Goal: Task Accomplishment & Management: Complete application form

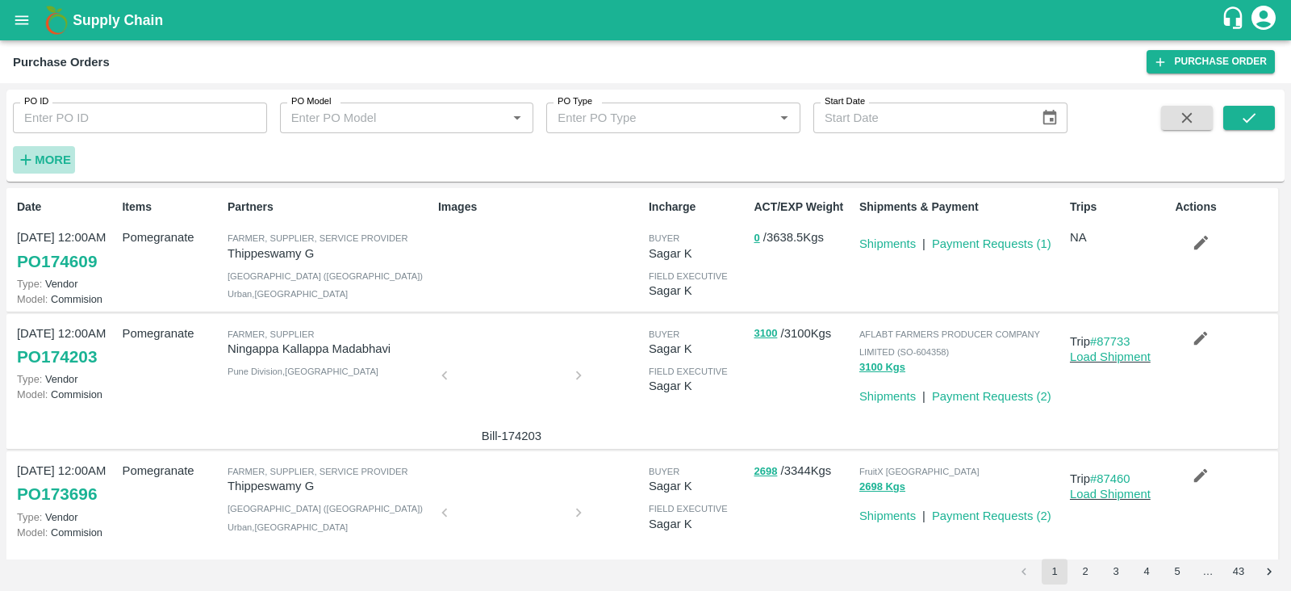
click at [55, 153] on strong "More" at bounding box center [53, 159] width 36 height 13
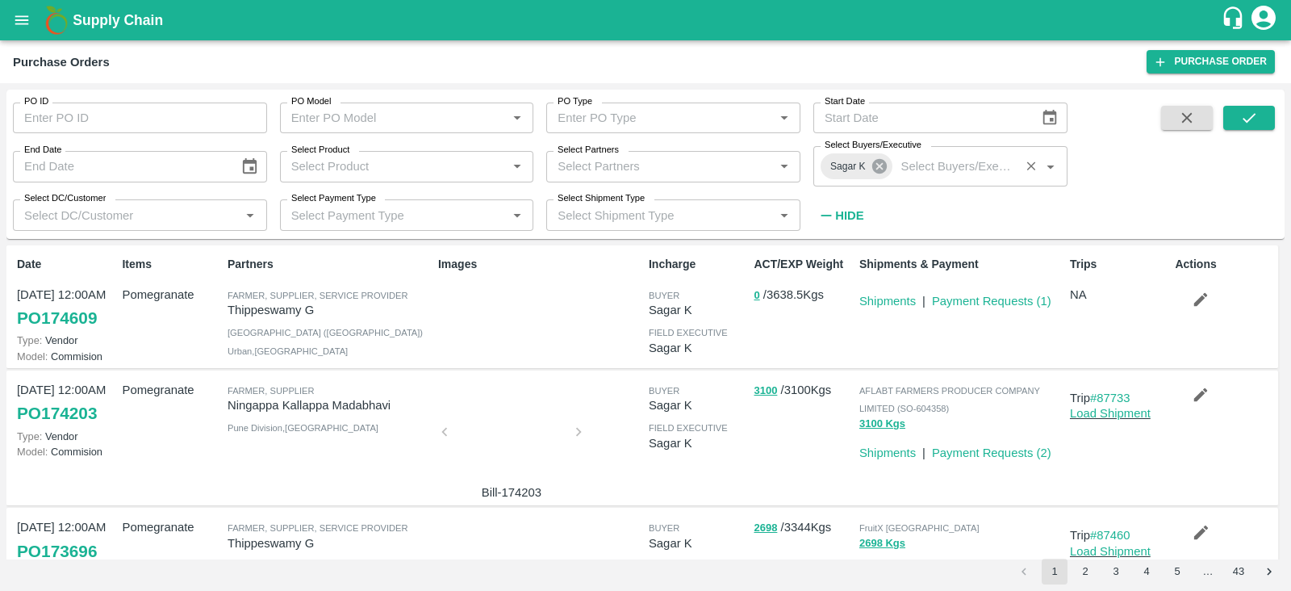
click at [881, 167] on icon at bounding box center [880, 166] width 18 height 18
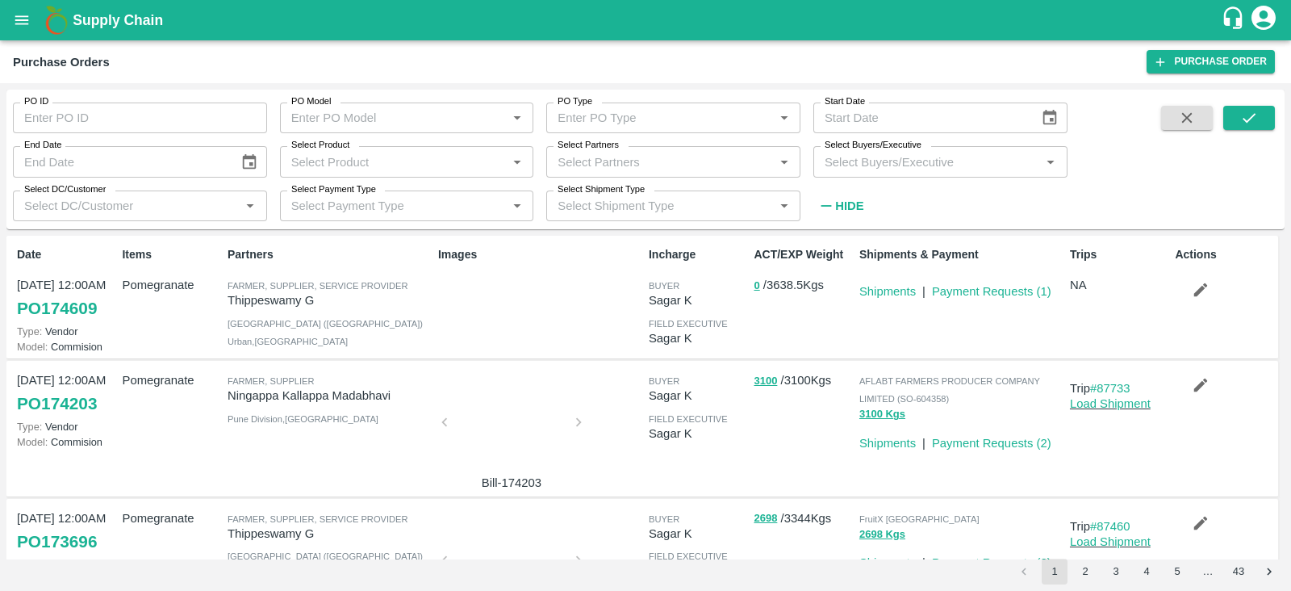
click at [866, 163] on input "Select Buyers/Executive" at bounding box center [927, 161] width 218 height 21
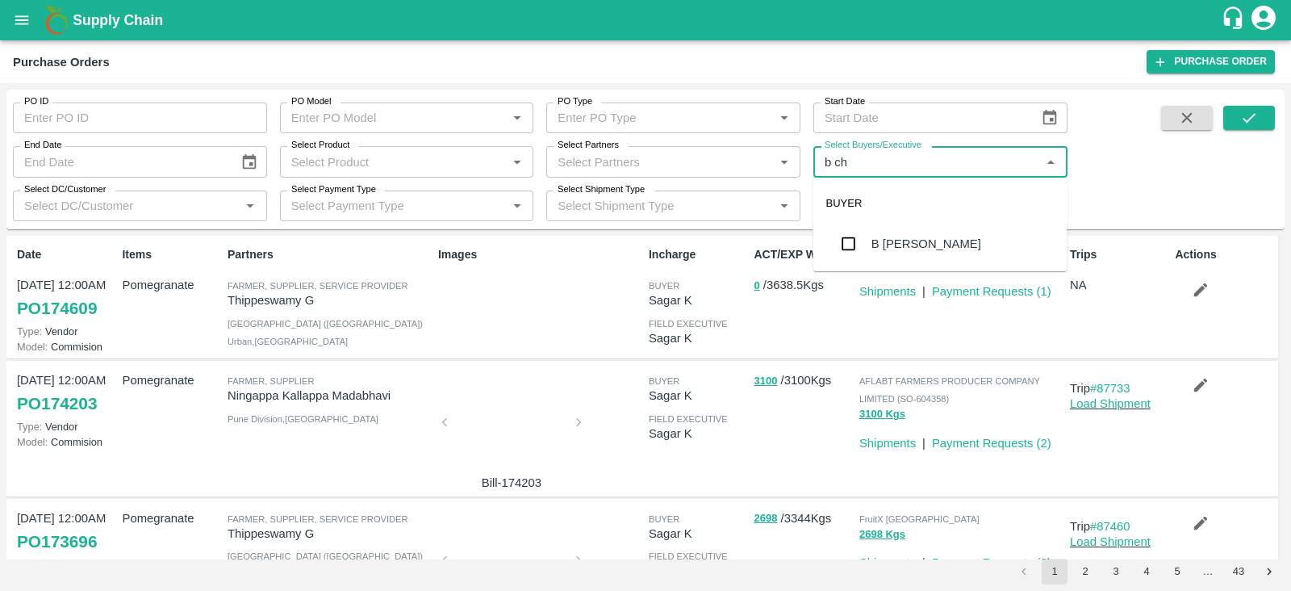
type input "b cha"
click at [852, 244] on input "checkbox" at bounding box center [849, 244] width 32 height 32
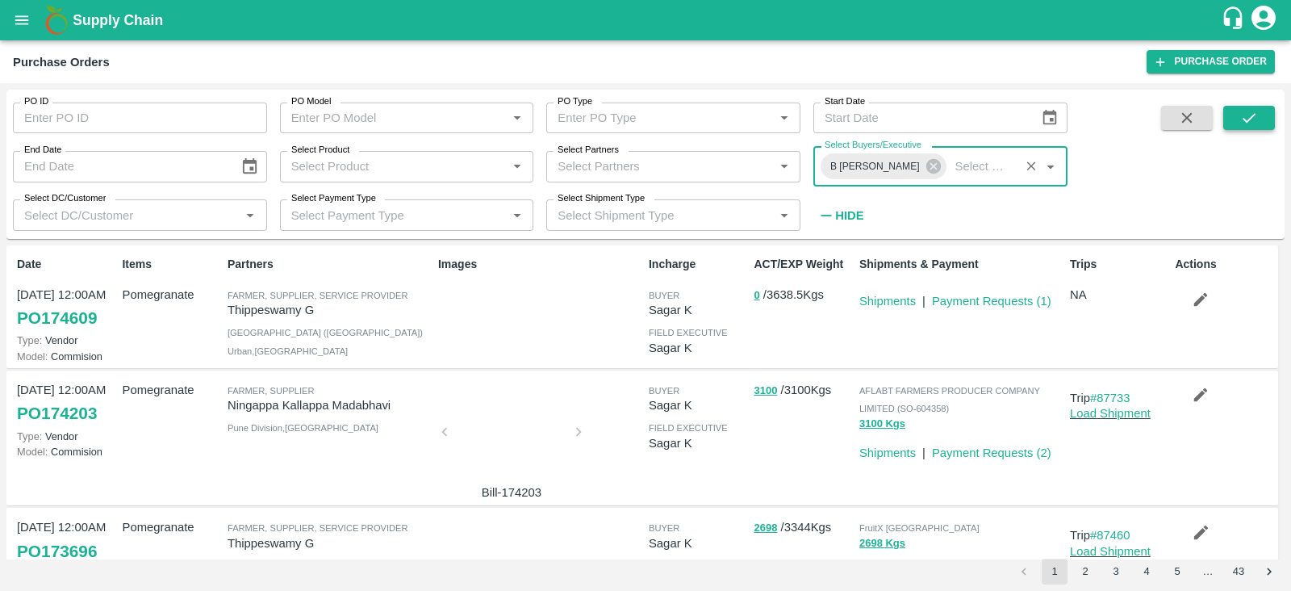
click at [1241, 119] on icon "submit" at bounding box center [1250, 118] width 18 height 18
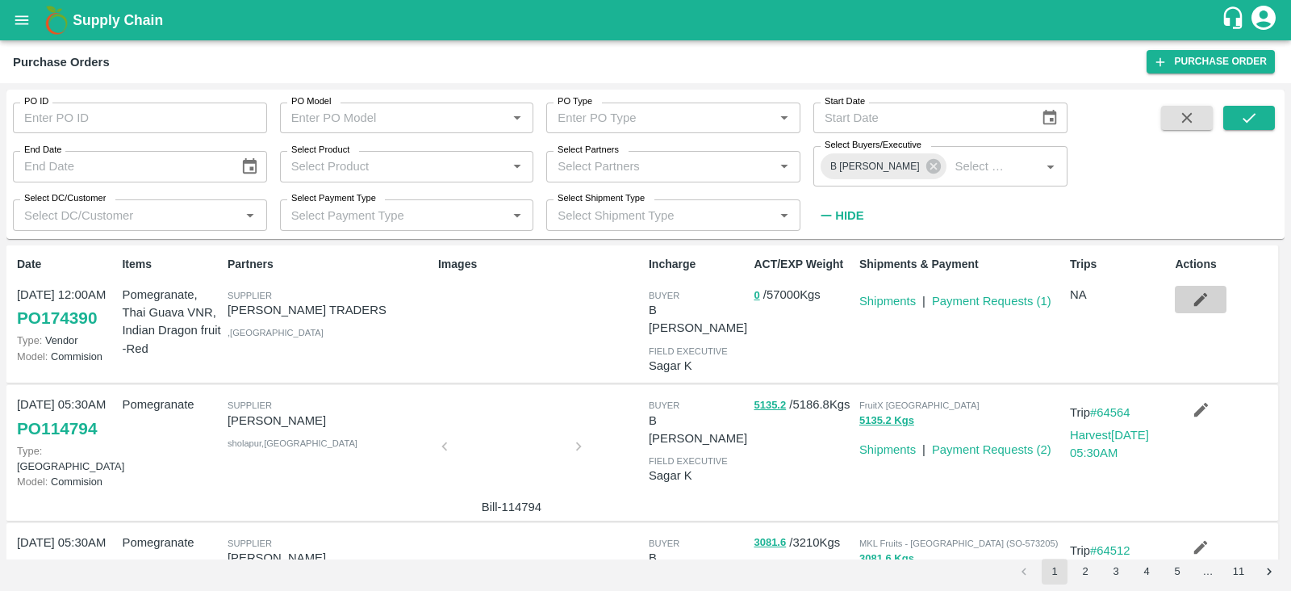
click at [1198, 300] on icon "button" at bounding box center [1202, 300] width 14 height 14
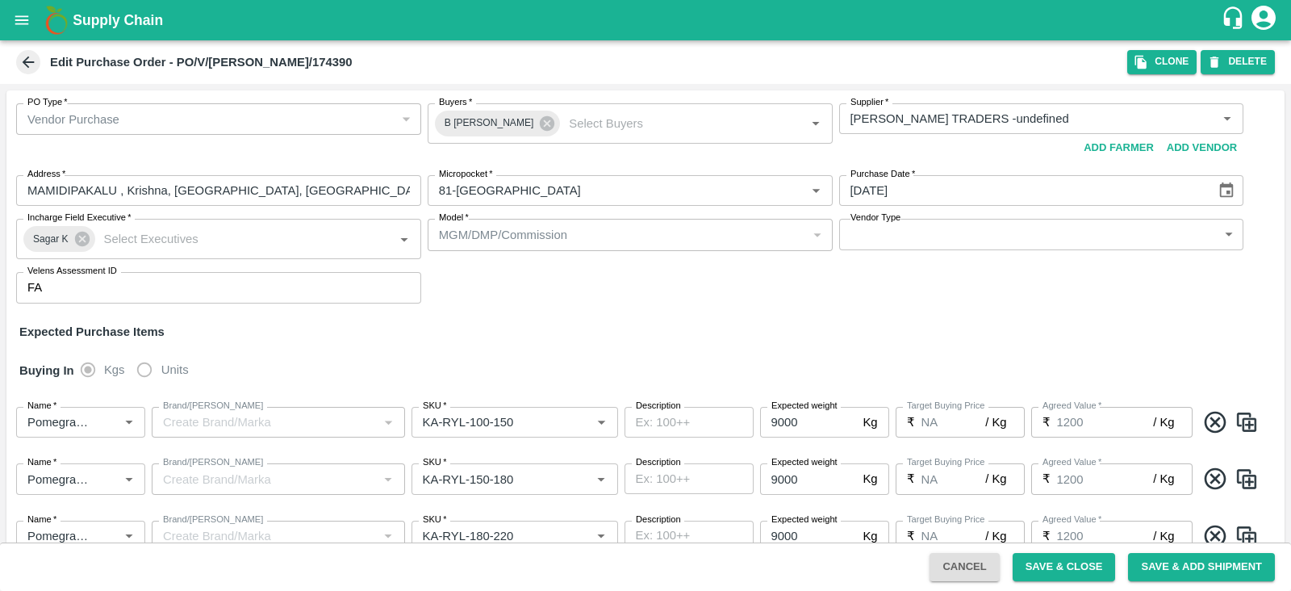
scroll to position [158, 0]
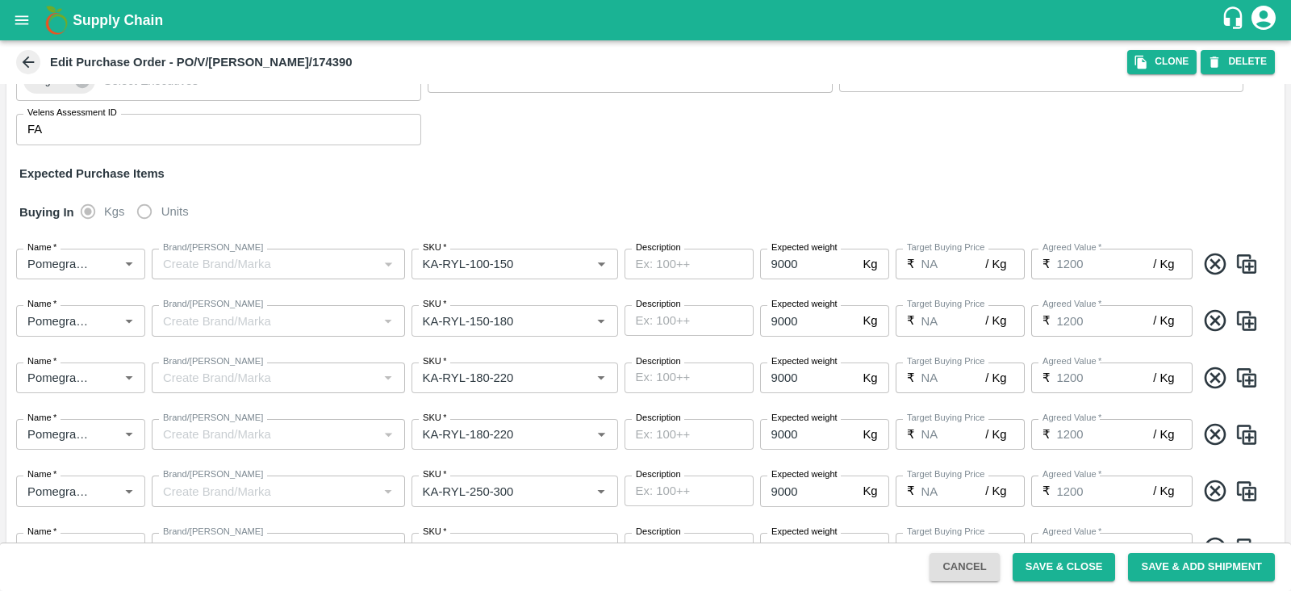
click at [139, 205] on label "Units" at bounding box center [158, 211] width 60 height 32
click at [145, 211] on label "Units" at bounding box center [158, 211] width 60 height 32
click at [299, 194] on div "Buying In Kgs Units" at bounding box center [645, 212] width 1279 height 47
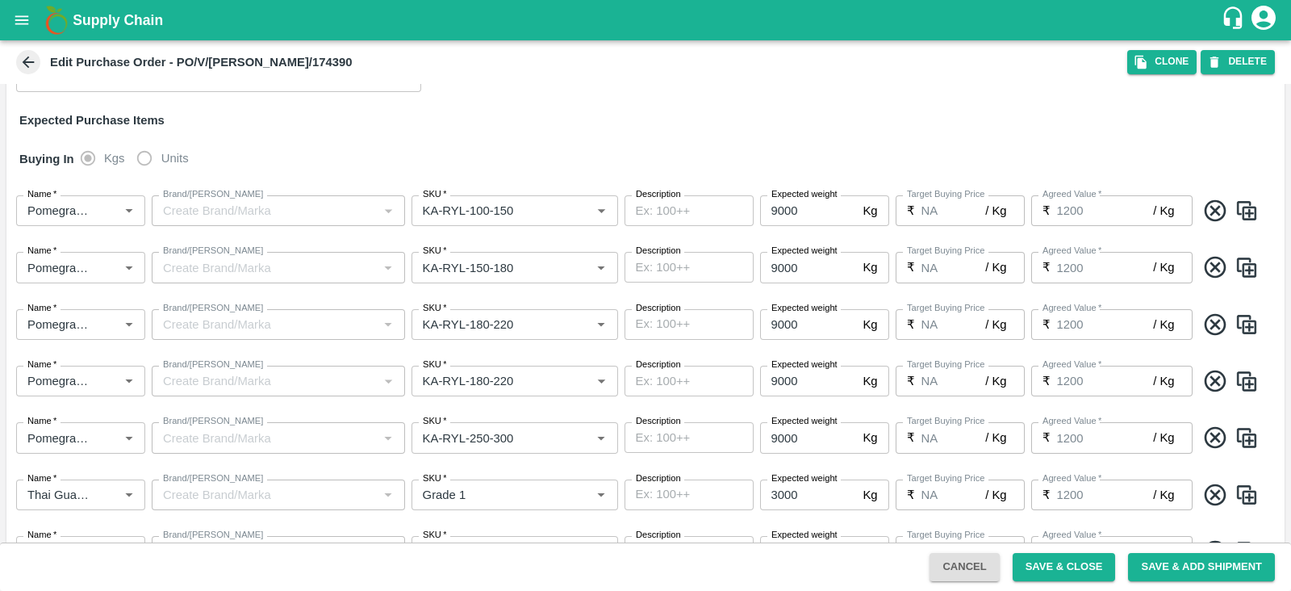
click at [629, 158] on div "Buying In Kgs Units" at bounding box center [645, 159] width 1279 height 47
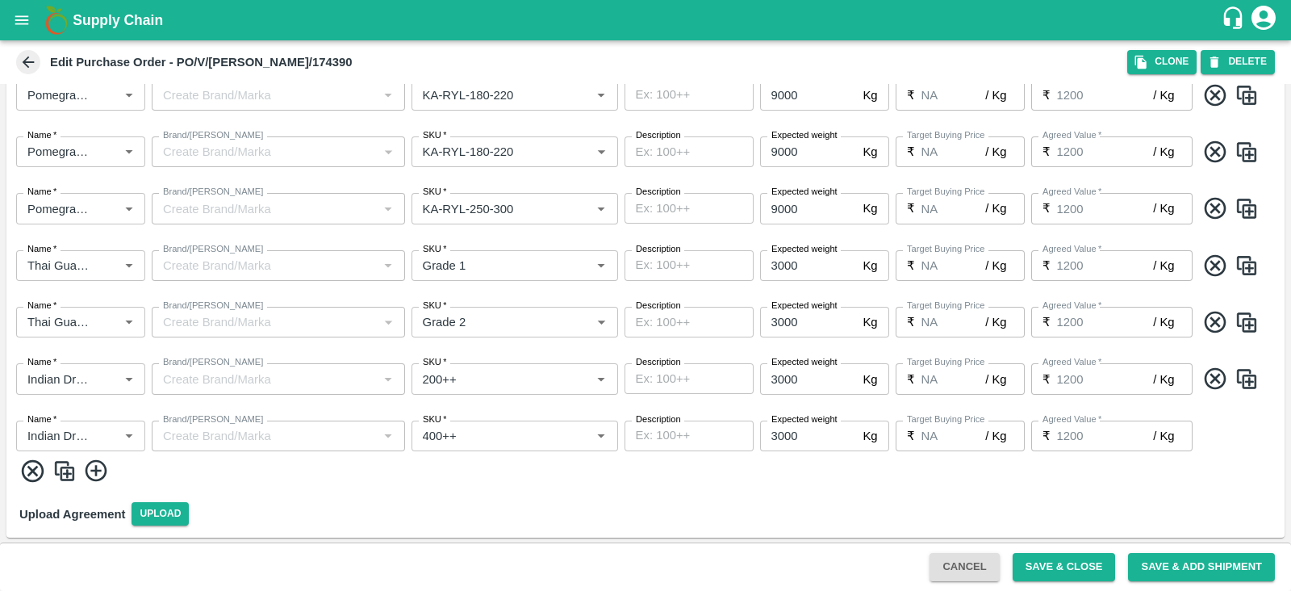
scroll to position [243, 0]
